Goal: Information Seeking & Learning: Learn about a topic

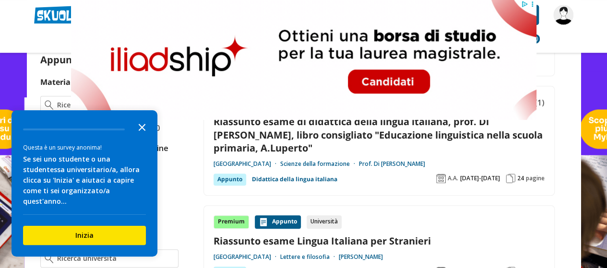
click at [144, 136] on icon "Close the survey" at bounding box center [141, 126] width 19 height 19
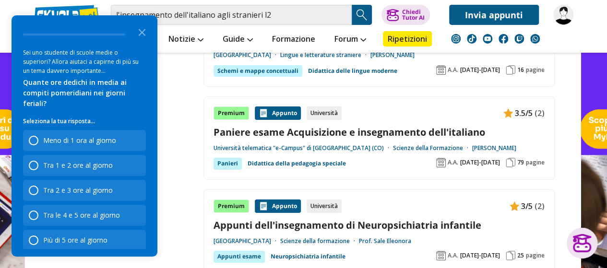
scroll to position [1630, 0]
click at [324, 126] on link "Paniere esame Acquisizione e insegnamento dell'italiano" at bounding box center [379, 132] width 331 height 13
click at [144, 33] on icon "Close the survey" at bounding box center [141, 31] width 19 height 19
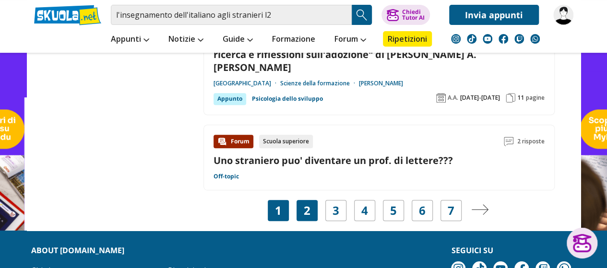
scroll to position [2014, 0]
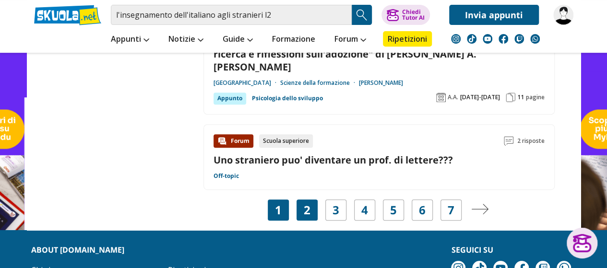
click at [310, 200] on div "2" at bounding box center [307, 210] width 21 height 21
click at [310, 204] on link "2" at bounding box center [307, 210] width 7 height 13
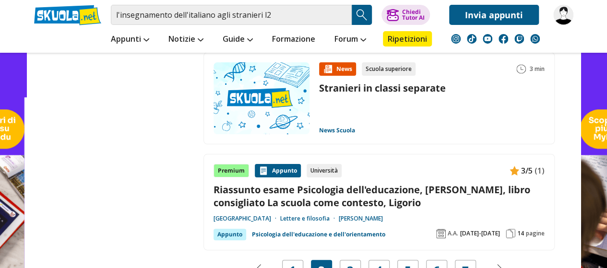
scroll to position [1822, 0]
click at [346, 260] on div "3" at bounding box center [350, 270] width 21 height 21
click at [353, 260] on div "3" at bounding box center [350, 270] width 21 height 21
click at [349, 264] on link "3" at bounding box center [350, 270] width 7 height 13
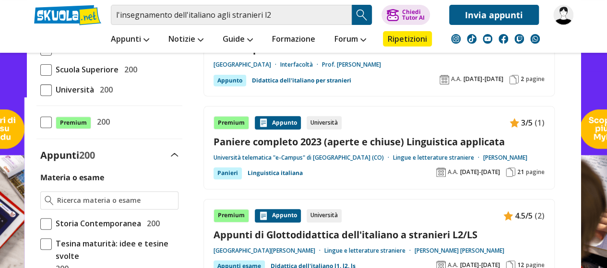
scroll to position [144, 0]
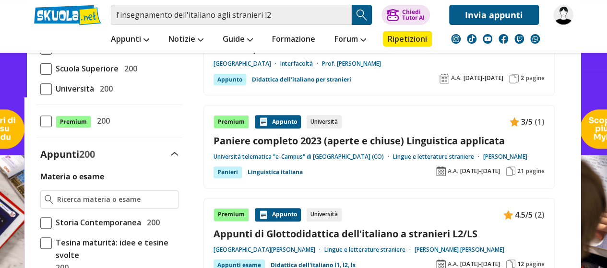
click at [301, 143] on link "Paniere completo 2023 (aperte e chiuse) Linguistica applicata" at bounding box center [379, 140] width 331 height 13
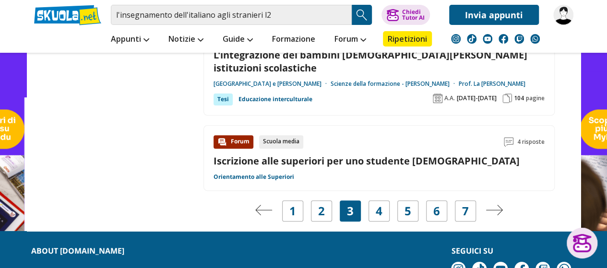
scroll to position [1929, 0]
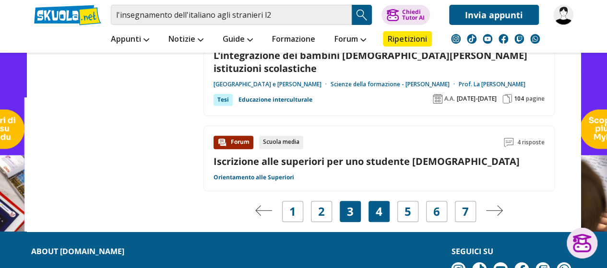
click at [377, 205] on link "4" at bounding box center [379, 211] width 7 height 13
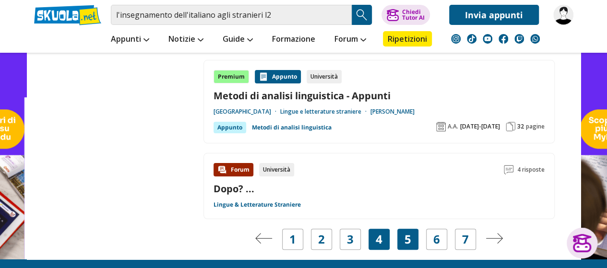
scroll to position [1822, 0]
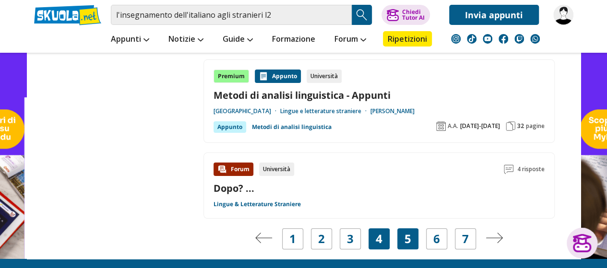
click at [405, 228] on div "5" at bounding box center [407, 238] width 21 height 21
click at [389, 228] on div "4" at bounding box center [379, 238] width 21 height 21
click at [379, 232] on span "4" at bounding box center [379, 238] width 7 height 13
click at [374, 228] on div "4" at bounding box center [379, 238] width 21 height 21
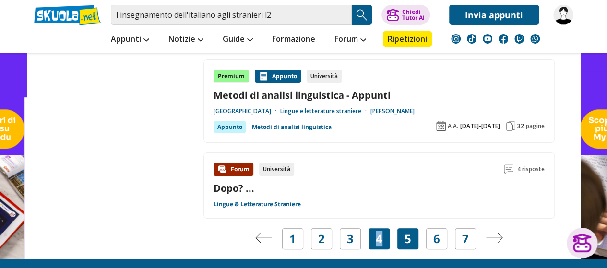
click at [408, 232] on link "5" at bounding box center [408, 238] width 7 height 13
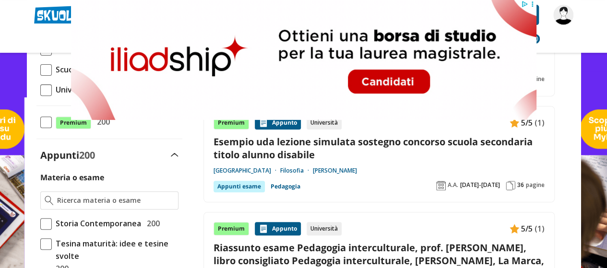
scroll to position [144, 0]
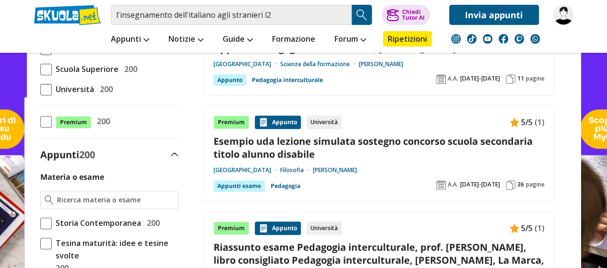
click at [340, 139] on link "Esempio uda lezione simulata sostegno concorso scuola secondaria titolo alunno …" at bounding box center [379, 148] width 331 height 26
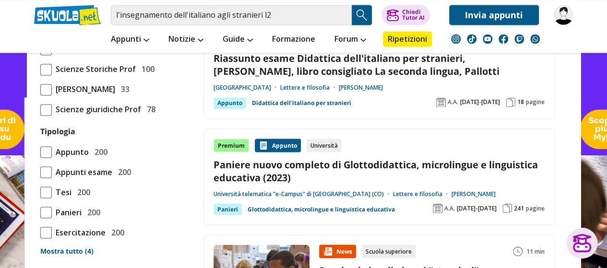
scroll to position [766, 0]
click at [407, 158] on link "Paniere nuovo completo di Glottodidattica, microlingue e linguistica educativa …" at bounding box center [379, 171] width 331 height 26
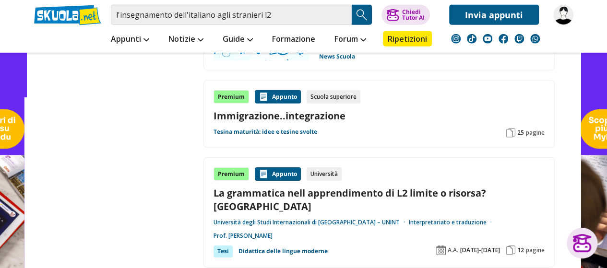
scroll to position [1438, 0]
click at [389, 187] on link "La grammatica nell apprendimento di L2 limite o risorsa? tesina" at bounding box center [379, 200] width 331 height 26
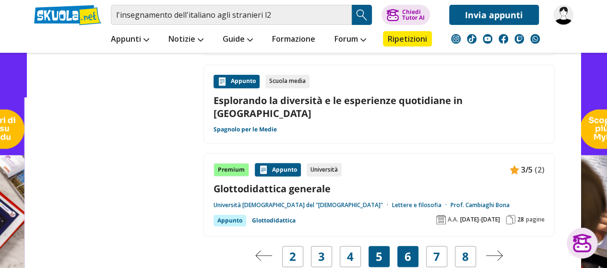
scroll to position [1965, 0]
click at [408, 250] on link "6" at bounding box center [408, 256] width 7 height 13
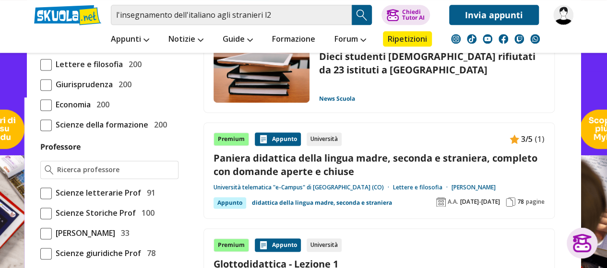
scroll to position [623, 0]
click at [393, 156] on link "Paniera didattica della lingua madre, seconda e straniera, completo con domande…" at bounding box center [379, 164] width 331 height 26
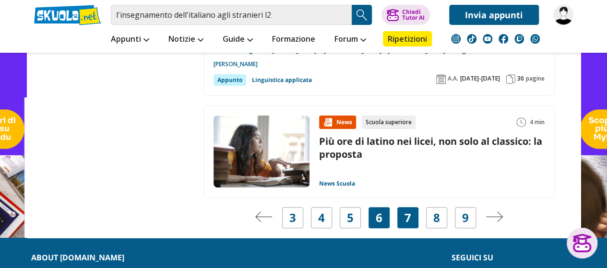
scroll to position [1918, 0]
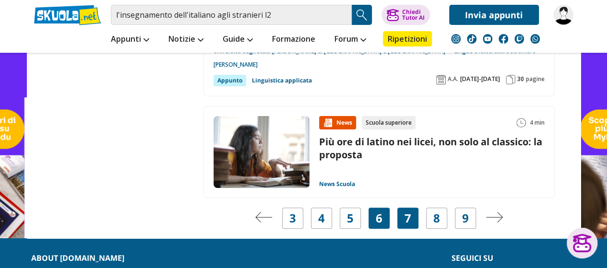
click at [412, 208] on div "7" at bounding box center [407, 218] width 21 height 21
click at [410, 212] on link "7" at bounding box center [408, 218] width 7 height 13
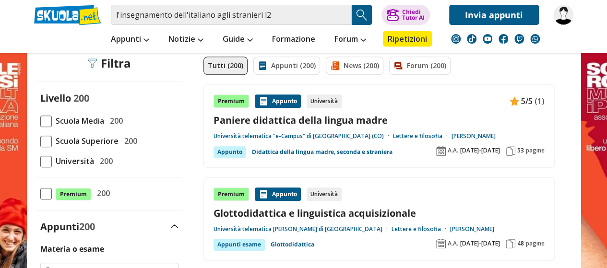
scroll to position [191, 0]
click at [328, 120] on link "Paniere didattica della lingua madre" at bounding box center [379, 120] width 331 height 13
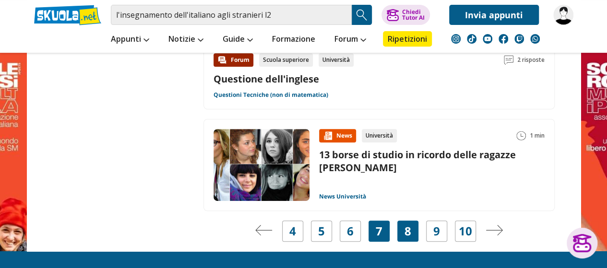
scroll to position [2013, 0]
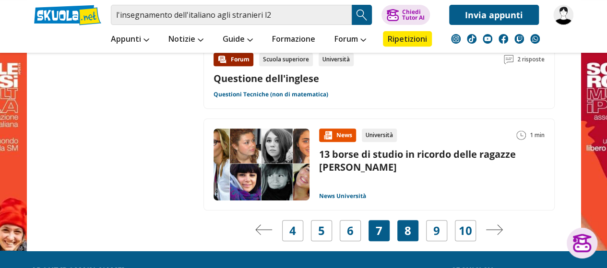
click at [412, 220] on div "8" at bounding box center [407, 230] width 21 height 21
click at [406, 224] on link "8" at bounding box center [408, 230] width 7 height 13
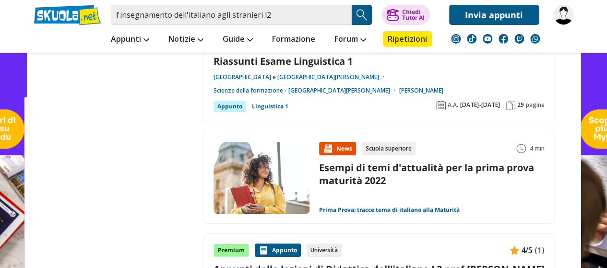
scroll to position [1679, 0]
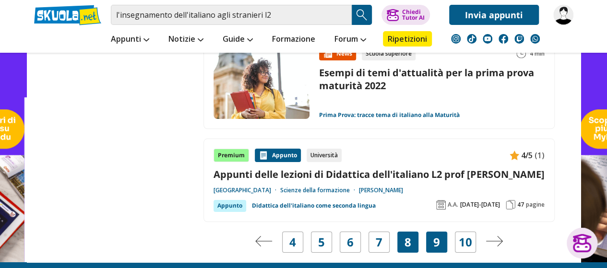
click at [436, 236] on link "9" at bounding box center [436, 242] width 7 height 13
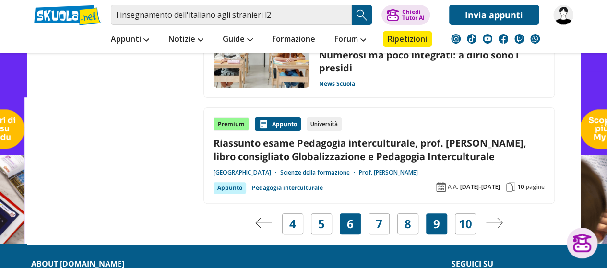
scroll to position [1873, 0]
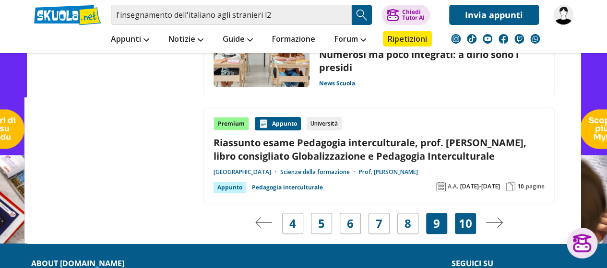
click at [468, 217] on link "10" at bounding box center [465, 223] width 13 height 13
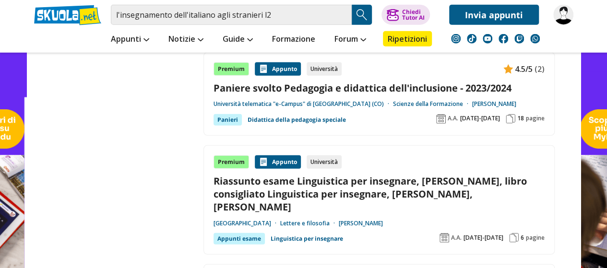
scroll to position [1200, 0]
click at [371, 82] on link "Paniere svolto Pedagogia e didattica dell'inclusione - 2023/2024" at bounding box center [379, 88] width 331 height 13
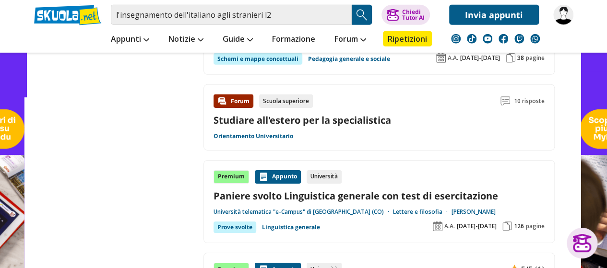
scroll to position [1486, 0]
click at [391, 189] on link "Paniere svolto Linguistica generale con test di esercitazione" at bounding box center [379, 195] width 331 height 13
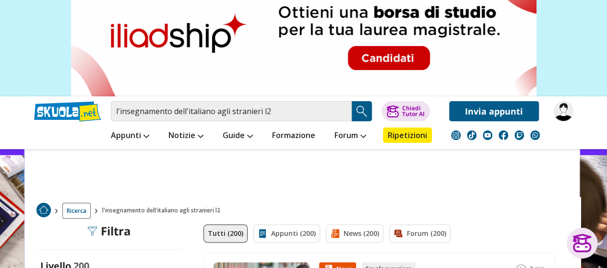
scroll to position [0, 0]
